Goal: Information Seeking & Learning: Learn about a topic

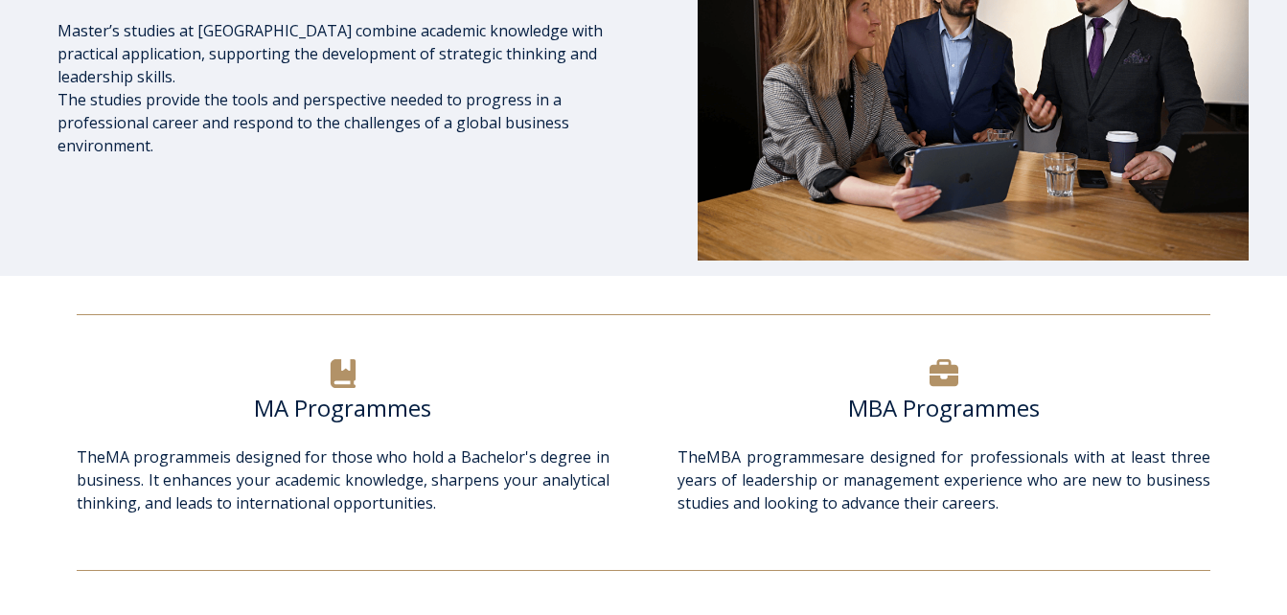
scroll to position [386, 0]
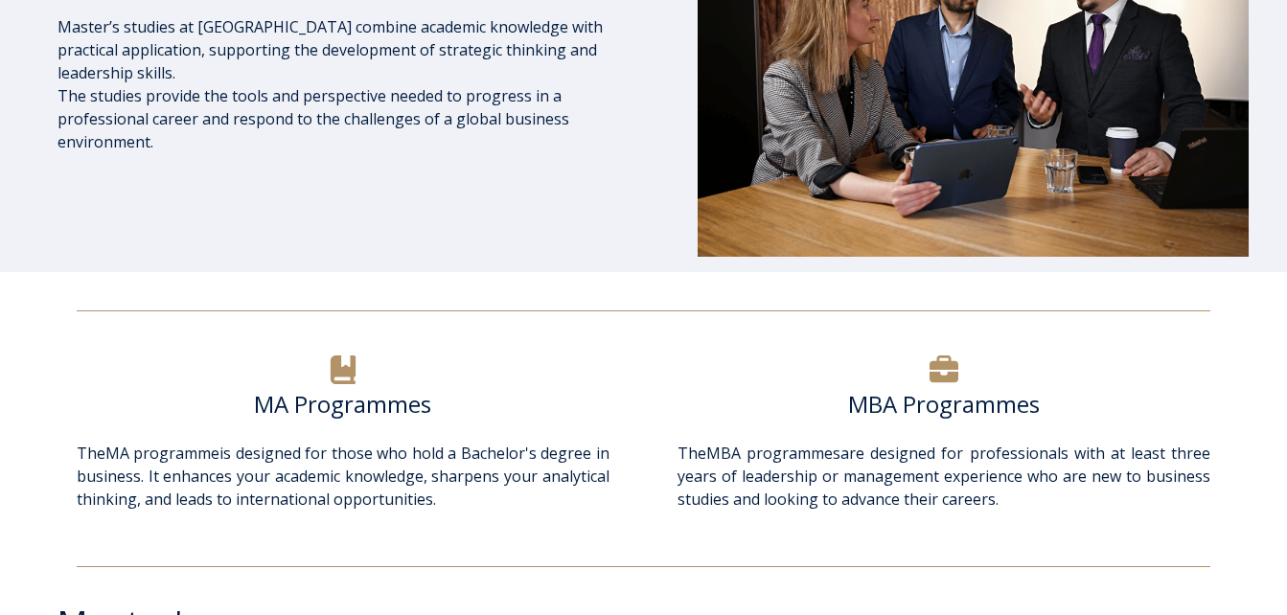
click at [346, 383] on icon at bounding box center [343, 370] width 25 height 29
click at [345, 412] on h6 "MA Programmes" at bounding box center [343, 404] width 533 height 29
click at [334, 457] on span "The MA programme is designed for those who hold a Bachelor's degree in business…" at bounding box center [343, 476] width 533 height 67
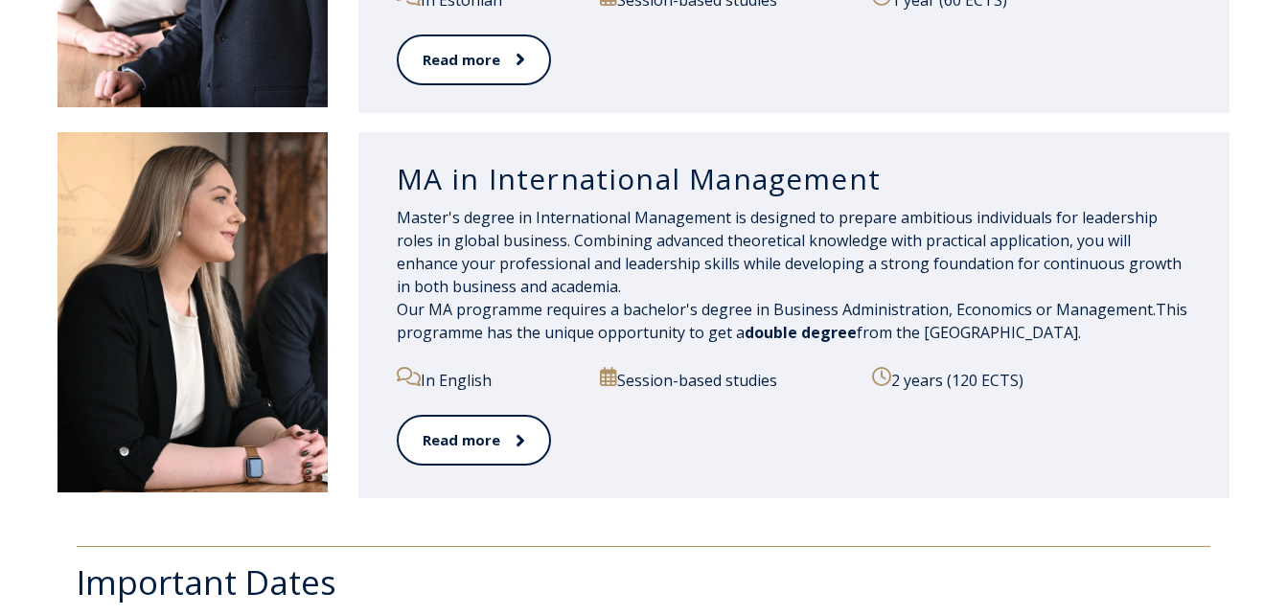
scroll to position [2080, 0]
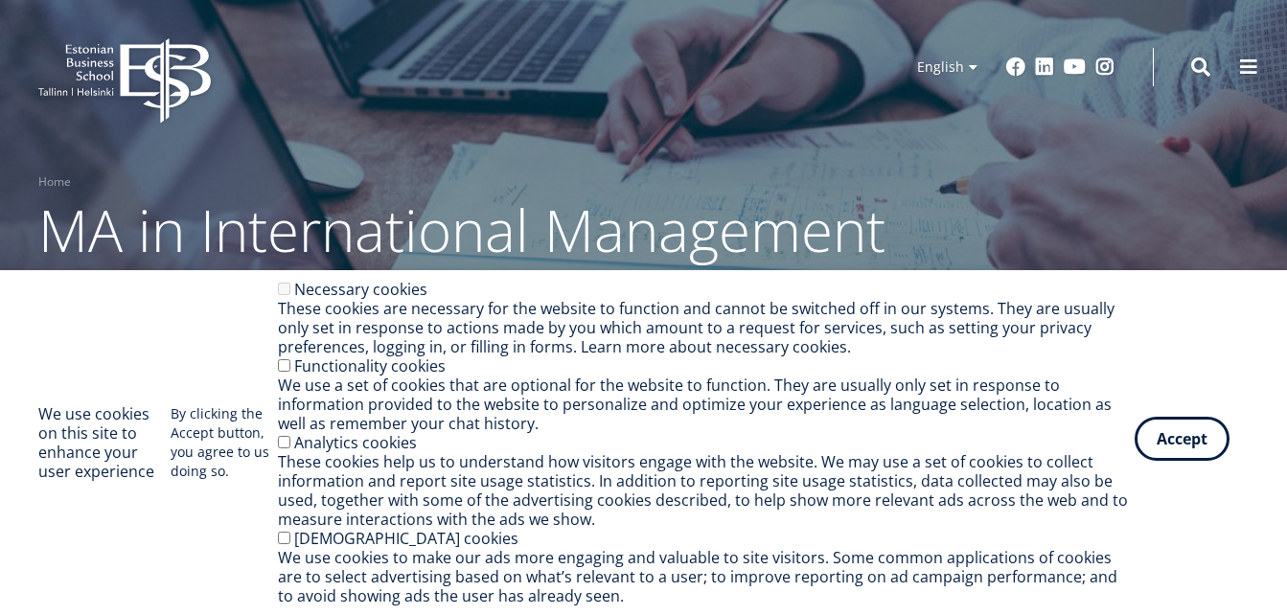
click at [1175, 440] on button "Accept" at bounding box center [1182, 439] width 95 height 44
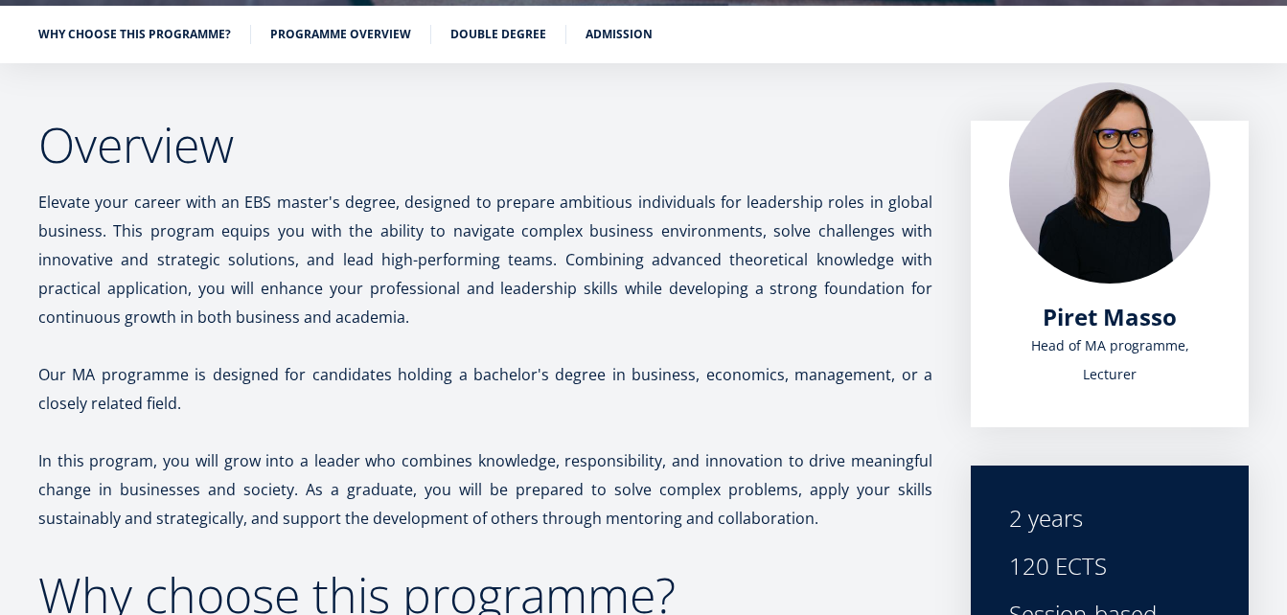
scroll to position [305, 0]
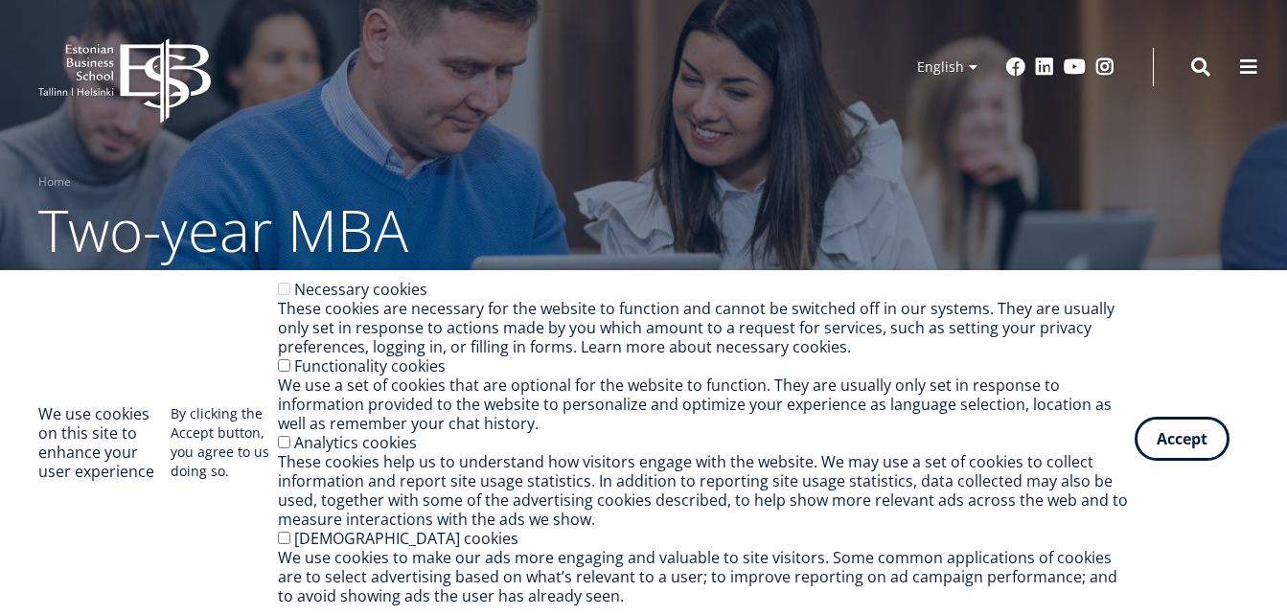
click at [1179, 445] on button "Accept" at bounding box center [1182, 439] width 95 height 44
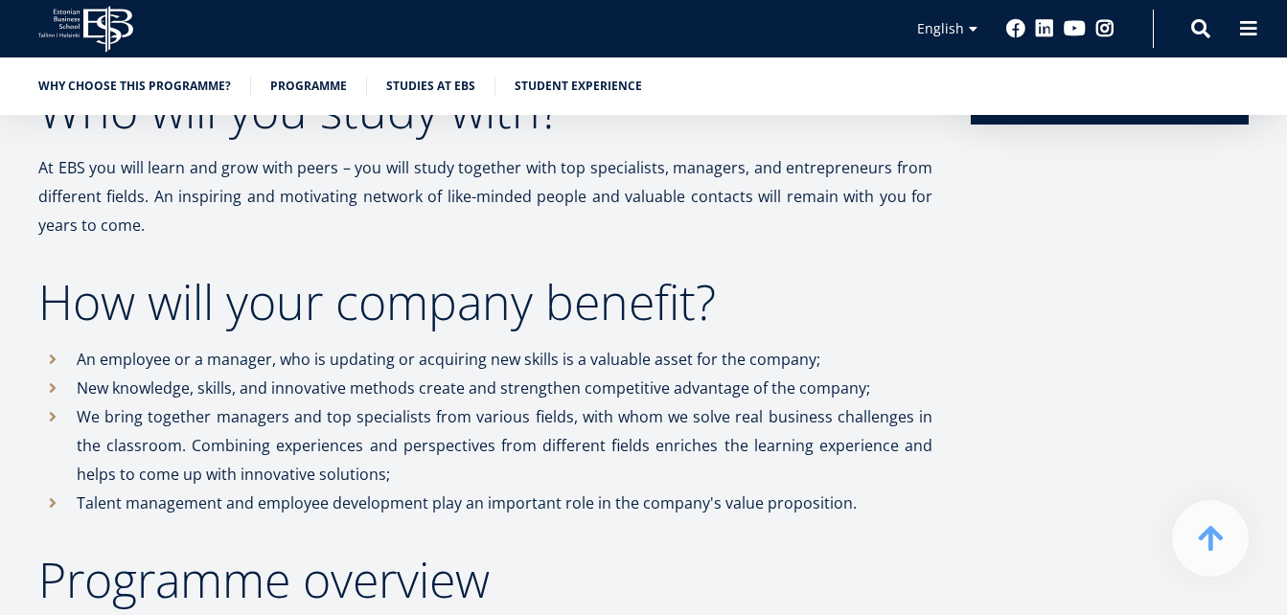
scroll to position [1209, 0]
